Goal: Task Accomplishment & Management: Use online tool/utility

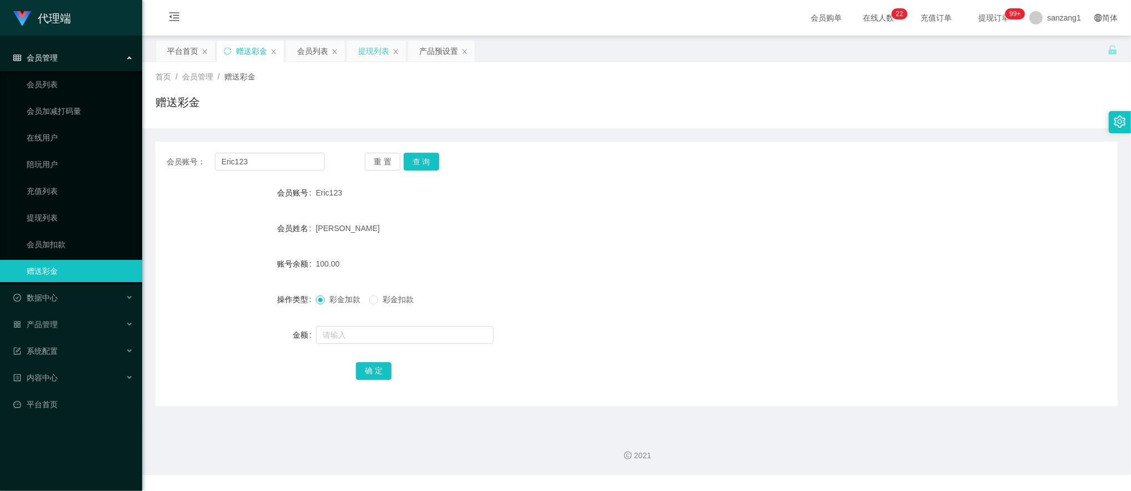
click at [366, 50] on div "提现列表" at bounding box center [373, 51] width 31 height 21
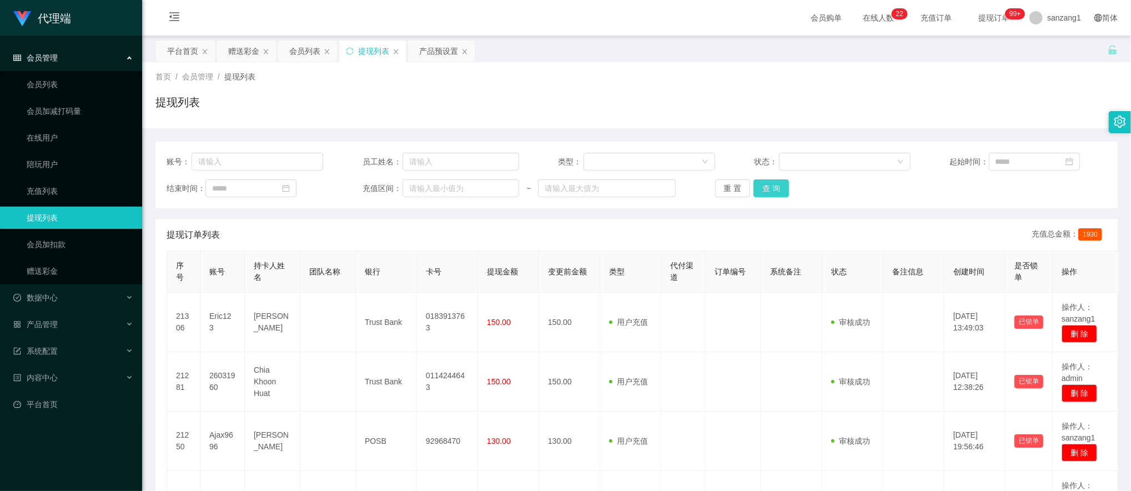
click at [765, 193] on button "查 询" at bounding box center [771, 188] width 36 height 18
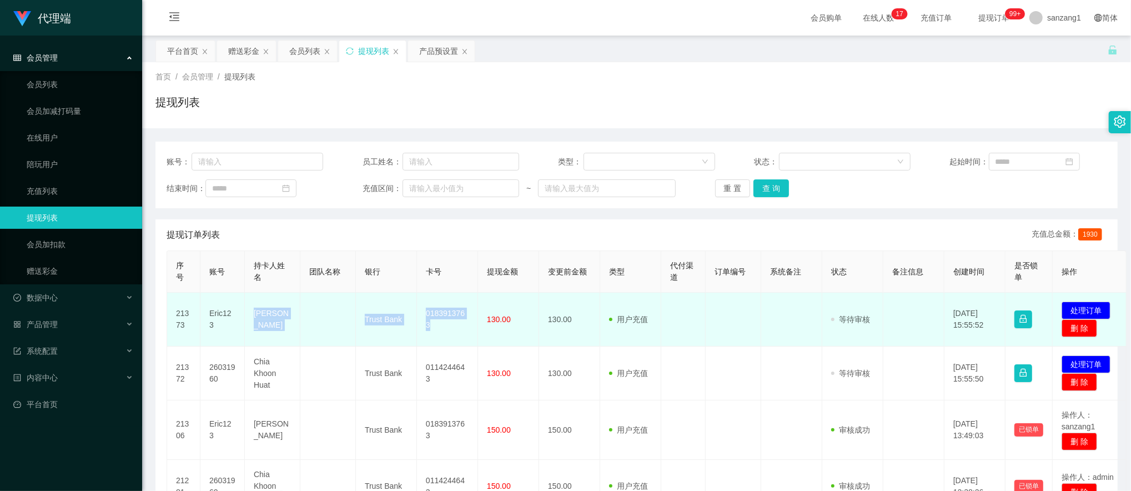
drag, startPoint x: 245, startPoint y: 322, endPoint x: 467, endPoint y: 324, distance: 222.7
click at [467, 324] on tr "21373 Eric123 [PERSON_NAME] Trust Bank 0183913763 130.00 130.00 用户充值 人工扣款 审核驳回 …" at bounding box center [646, 320] width 959 height 54
copy tr "[PERSON_NAME] Trust Bank 0183913763"
click at [1089, 312] on button "处理订单" at bounding box center [1086, 310] width 49 height 18
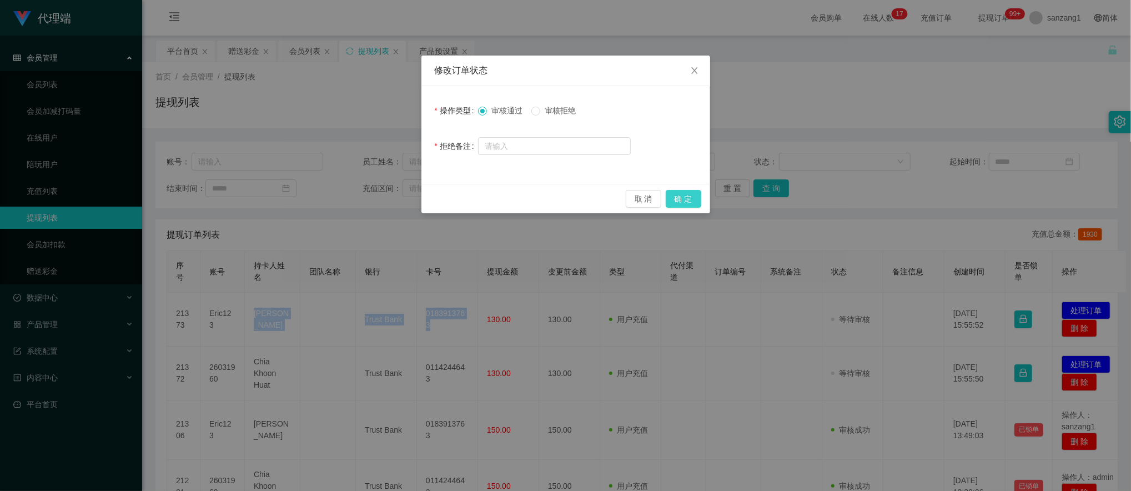
click at [684, 205] on button "确 定" at bounding box center [684, 199] width 36 height 18
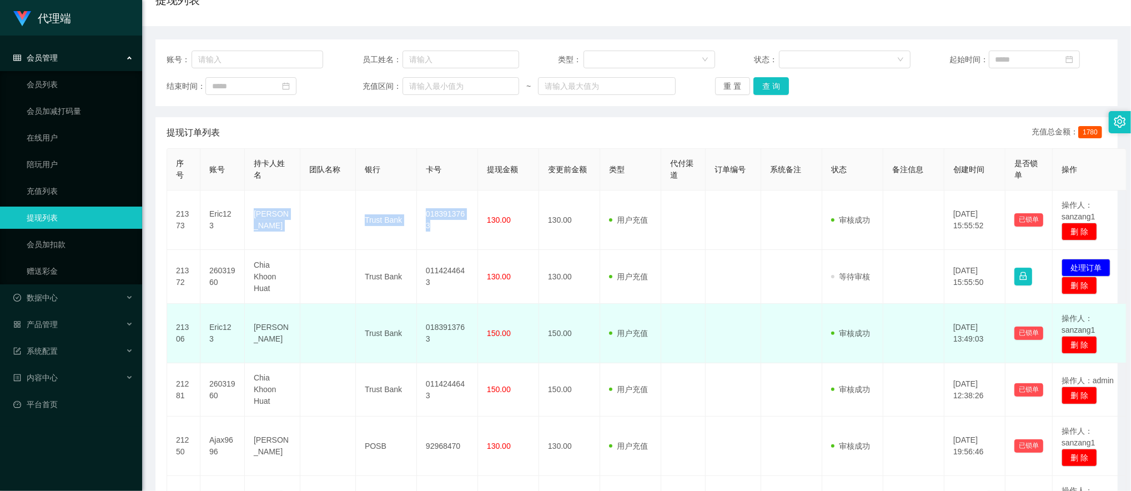
scroll to position [148, 0]
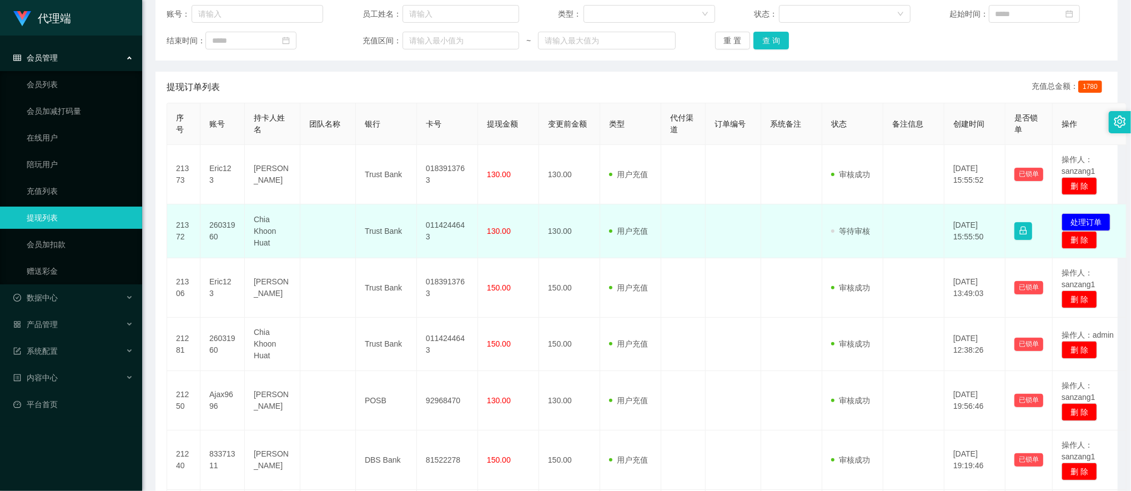
click at [216, 225] on td "26031960" at bounding box center [222, 231] width 44 height 54
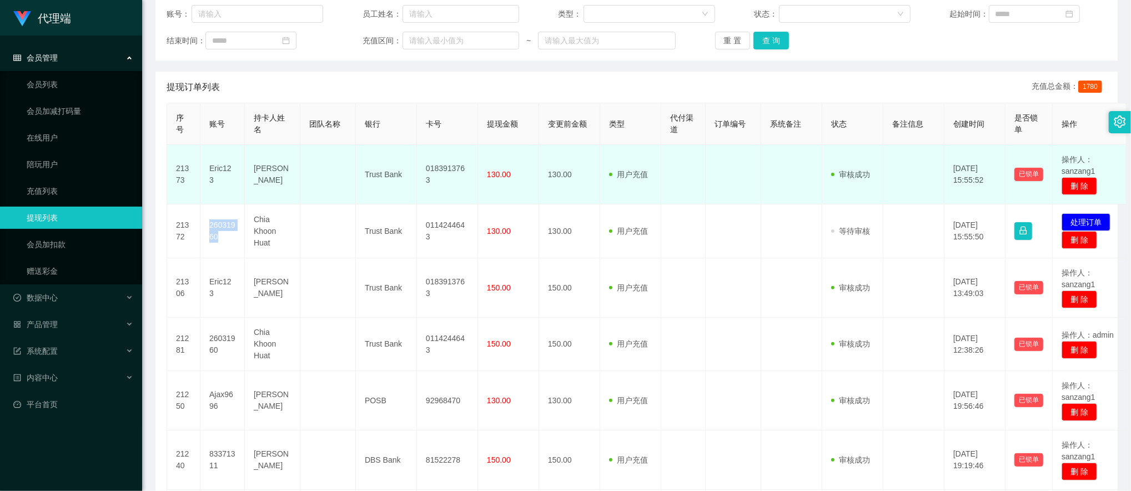
copy td "26031960"
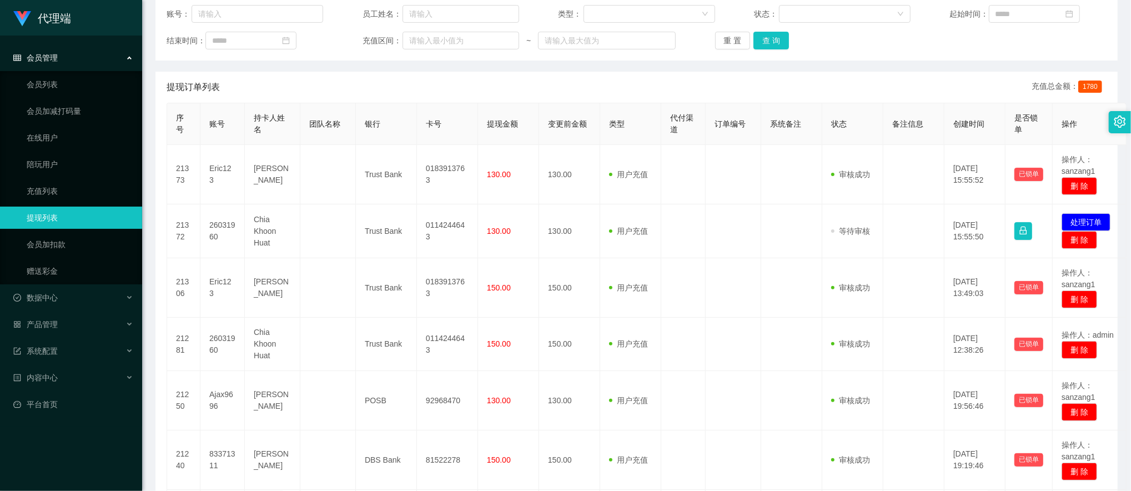
click at [924, 79] on div "提现订单列表 充值总金额： 1780" at bounding box center [637, 87] width 940 height 31
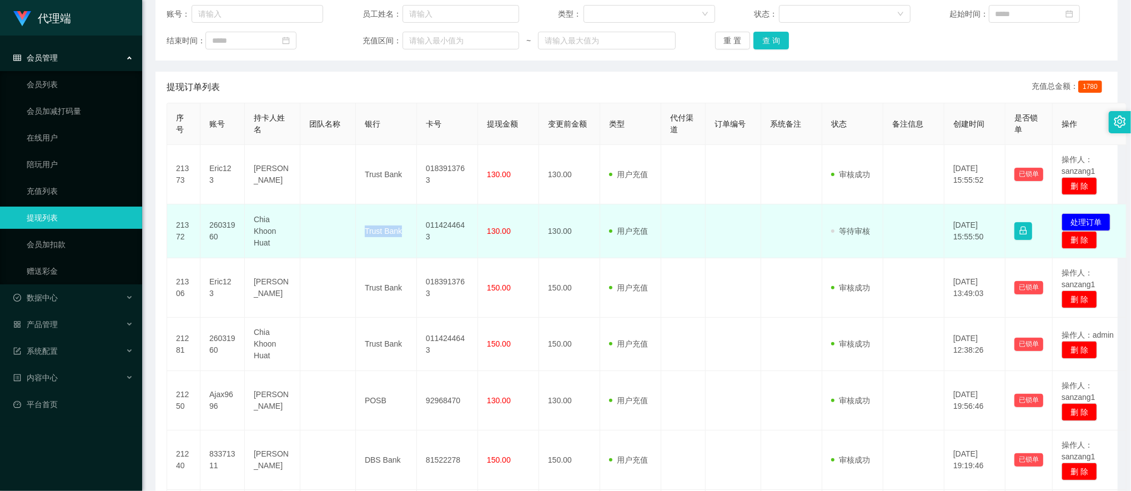
drag, startPoint x: 360, startPoint y: 235, endPoint x: 403, endPoint y: 234, distance: 42.8
click at [403, 234] on td "Trust Bank" at bounding box center [386, 231] width 61 height 54
copy td "Trust Bank"
click at [421, 234] on td "0114244643" at bounding box center [447, 231] width 61 height 54
drag, startPoint x: 422, startPoint y: 233, endPoint x: 470, endPoint y: 225, distance: 48.4
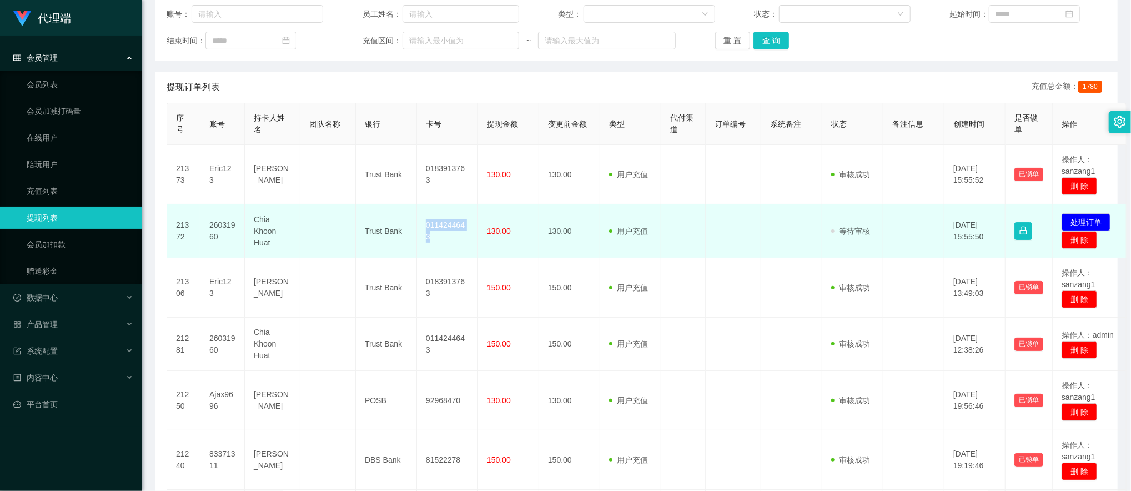
click at [470, 225] on td "0114244643" at bounding box center [447, 231] width 61 height 54
copy td "0114244643"
click at [745, 241] on td at bounding box center [734, 231] width 56 height 54
